Goal: Navigation & Orientation: Go to known website

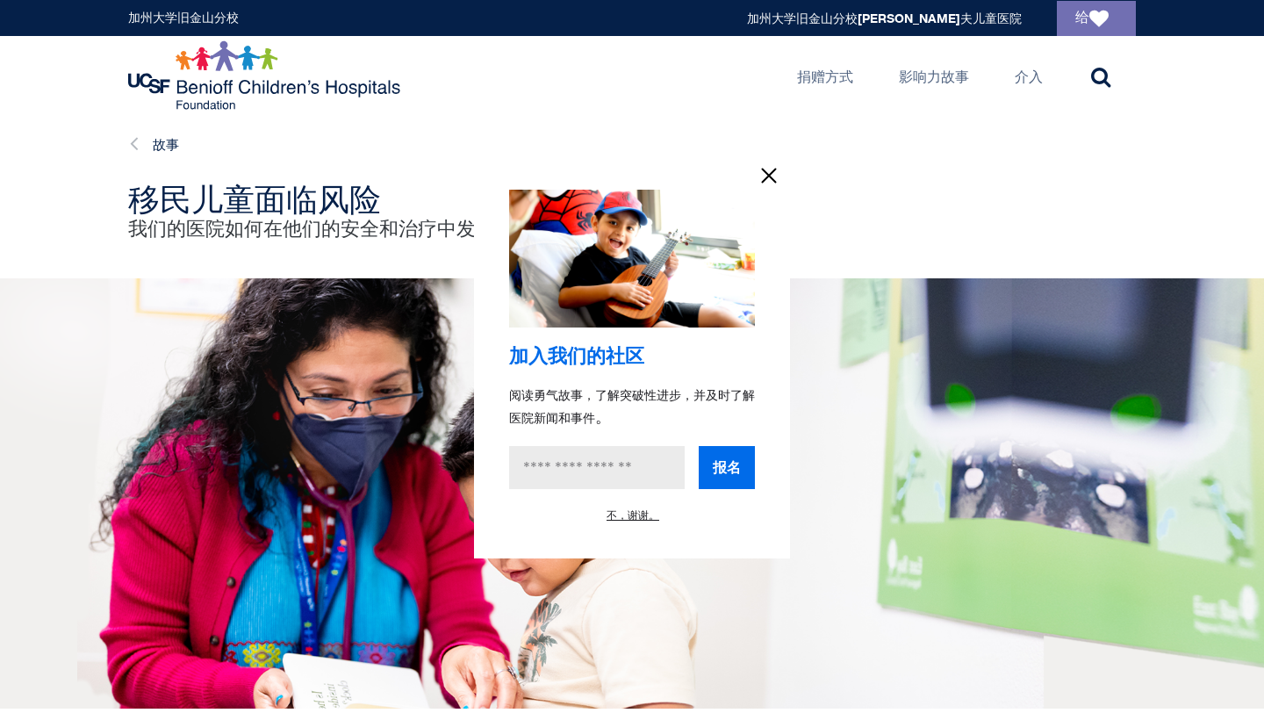
click at [767, 183] on icon "信息" at bounding box center [769, 175] width 26 height 26
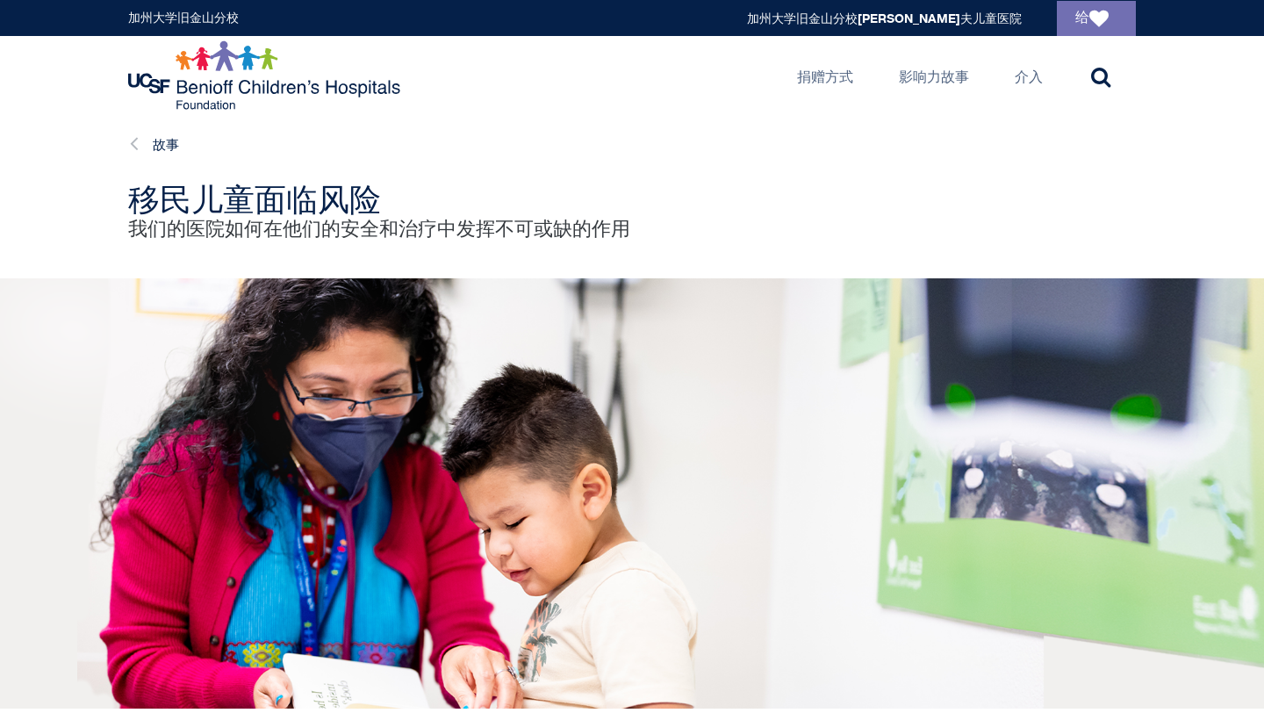
click at [236, 92] on img at bounding box center [266, 75] width 276 height 70
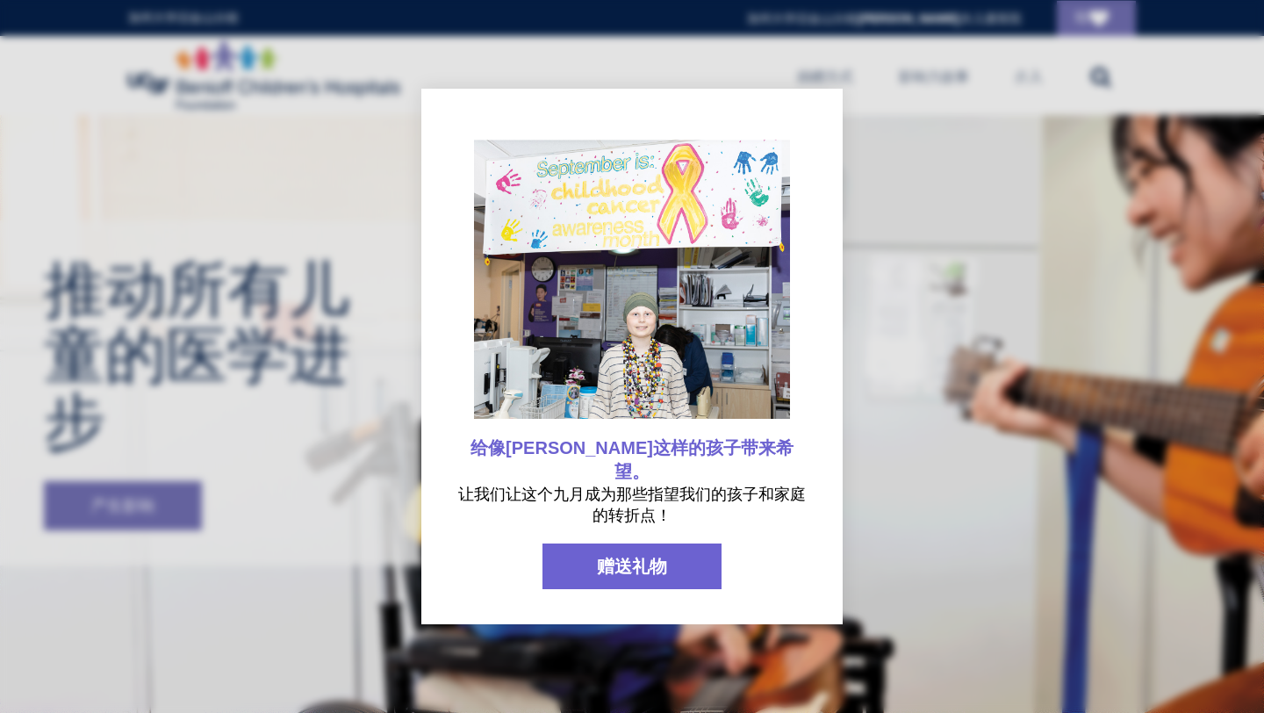
click at [884, 369] on div at bounding box center [632, 356] width 1264 height 713
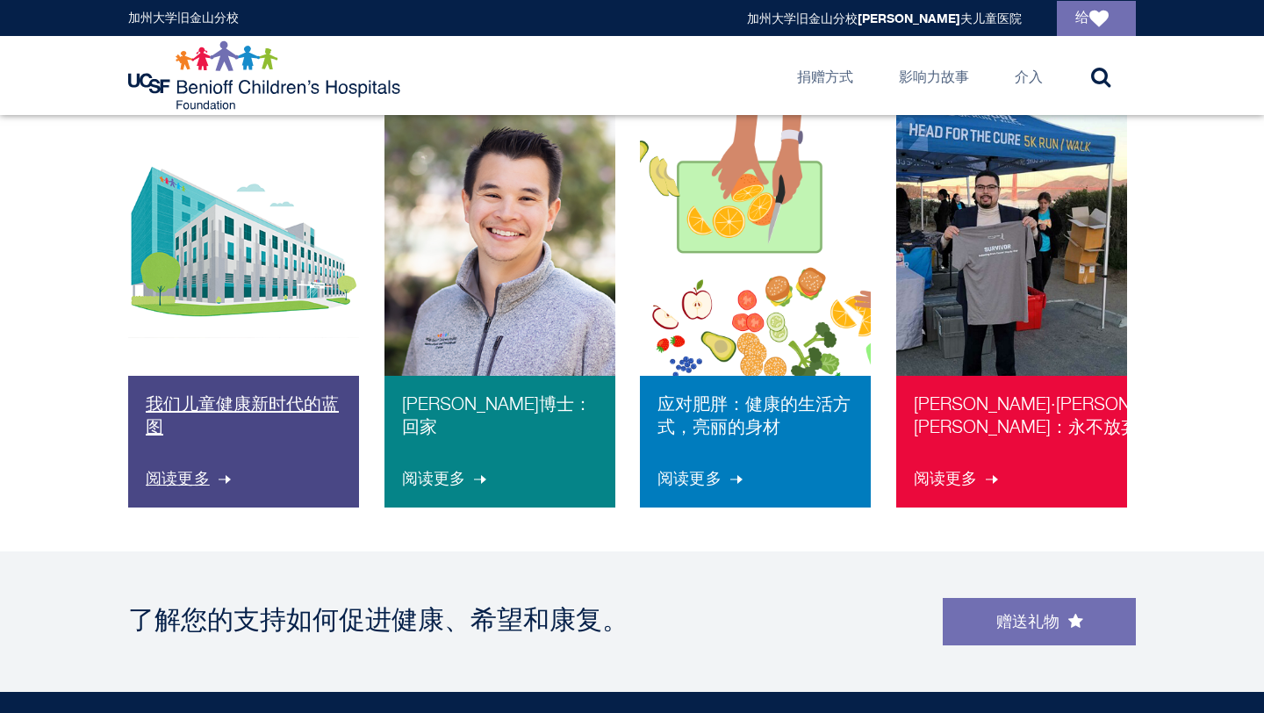
scroll to position [1239, 0]
